Goal: Transaction & Acquisition: Purchase product/service

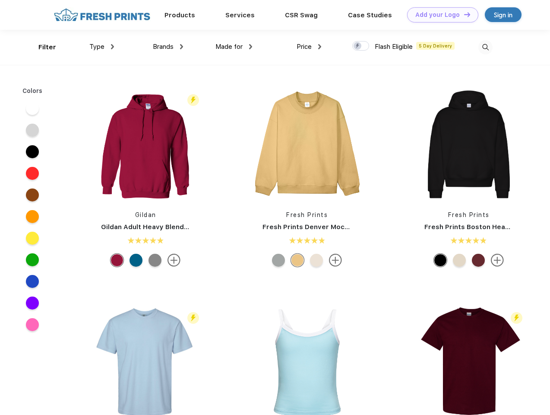
click at [440, 15] on link "Add your Logo Design Tool" at bounding box center [442, 14] width 71 height 15
click at [0, 0] on div "Design Tool" at bounding box center [0, 0] width 0 height 0
click at [463, 14] on link "Add your Logo Design Tool" at bounding box center [442, 14] width 71 height 15
click at [41, 47] on div "Filter" at bounding box center [47, 47] width 18 height 10
click at [102, 47] on span "Type" at bounding box center [96, 47] width 15 height 8
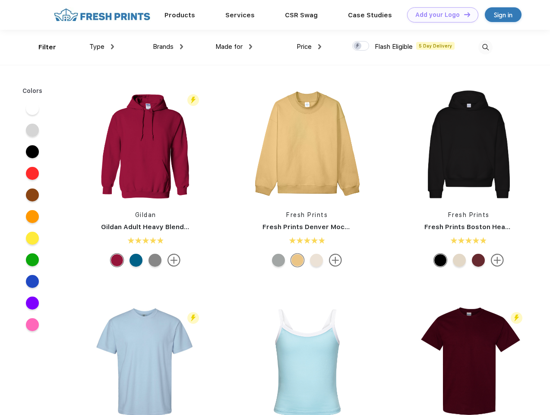
click at [168, 47] on span "Brands" at bounding box center [163, 47] width 21 height 8
click at [234, 47] on span "Made for" at bounding box center [229, 47] width 27 height 8
click at [309, 47] on span "Price" at bounding box center [304, 47] width 15 height 8
click at [361, 46] on div at bounding box center [360, 46] width 17 height 10
click at [358, 46] on input "checkbox" at bounding box center [355, 44] width 6 height 6
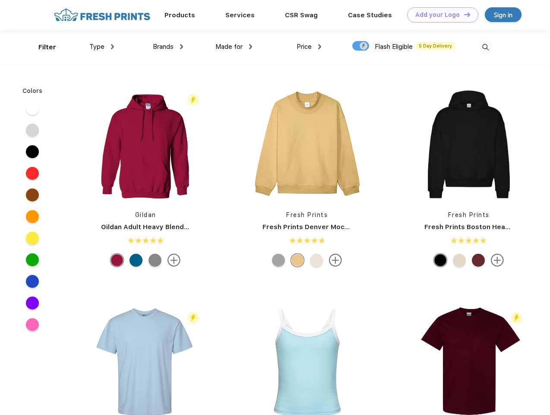
click at [485, 47] on img at bounding box center [486, 47] width 14 height 14
